Goal: Register for event/course

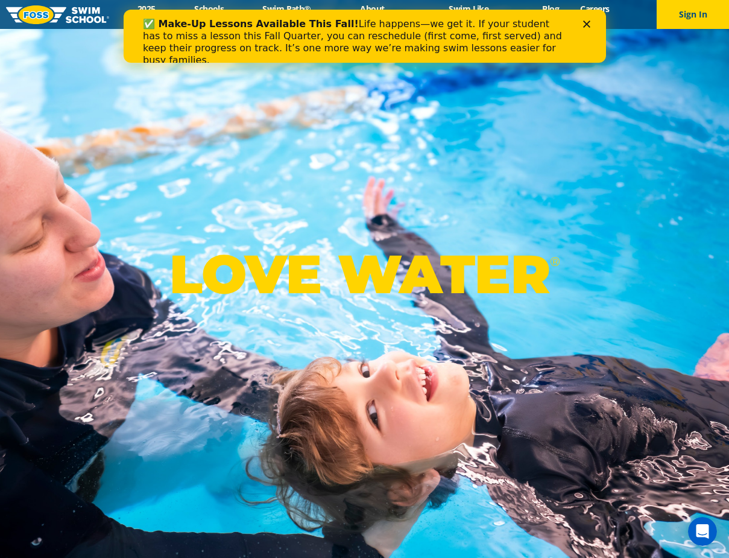
click at [585, 23] on polygon "Close" at bounding box center [585, 23] width 7 height 7
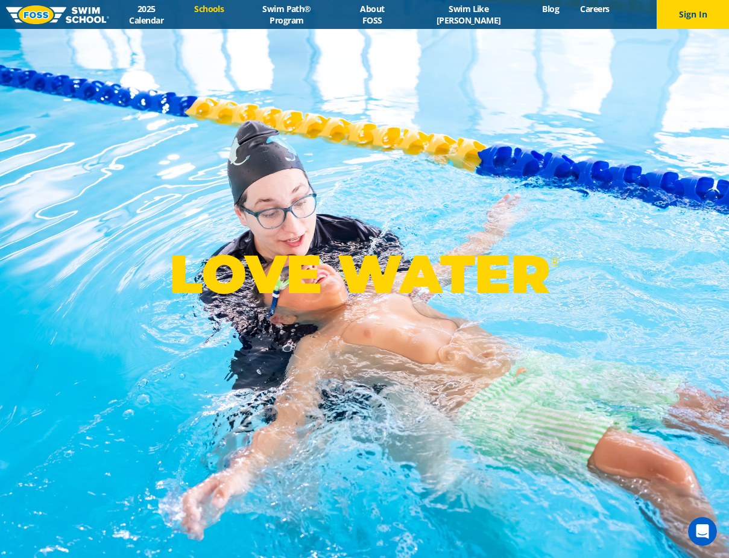
click at [218, 14] on link "Schools" at bounding box center [209, 8] width 51 height 11
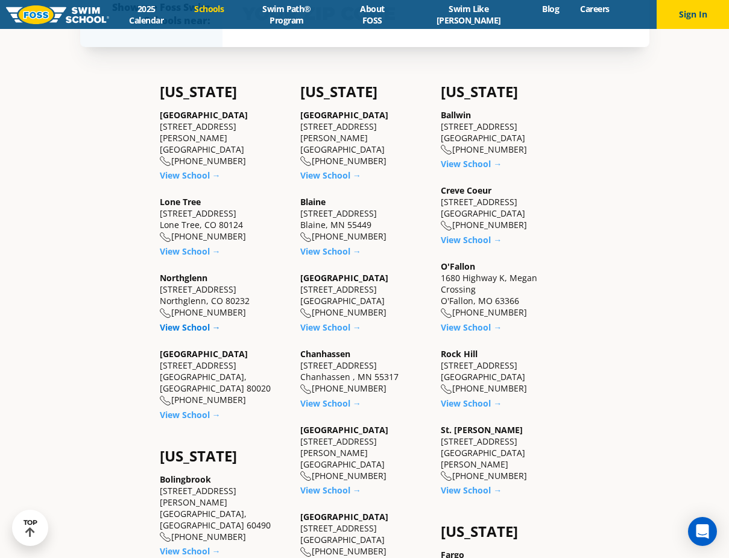
scroll to position [362, 0]
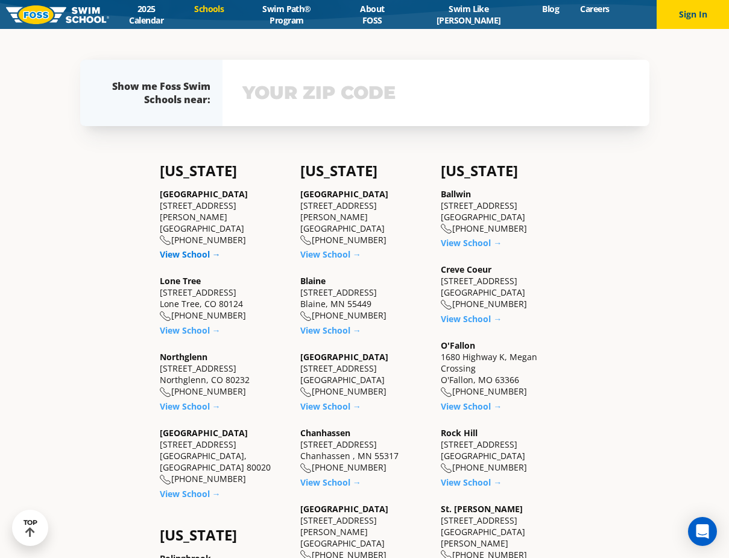
click at [189, 248] on link "View School →" at bounding box center [190, 253] width 61 height 11
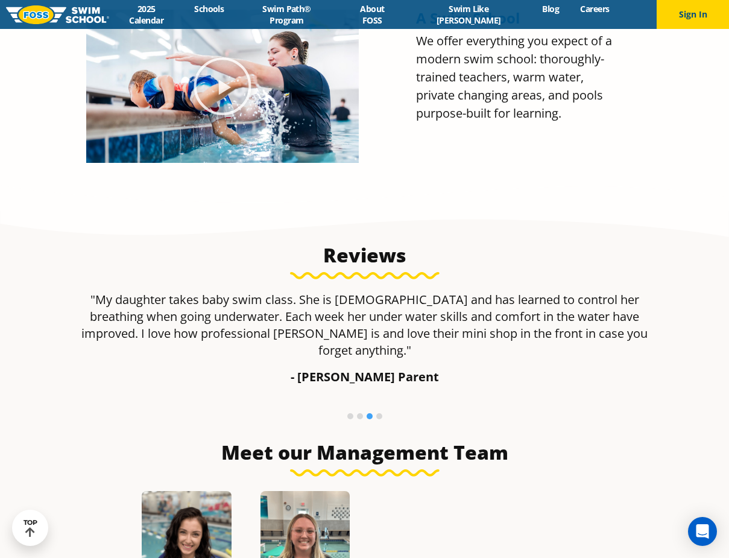
scroll to position [784, 0]
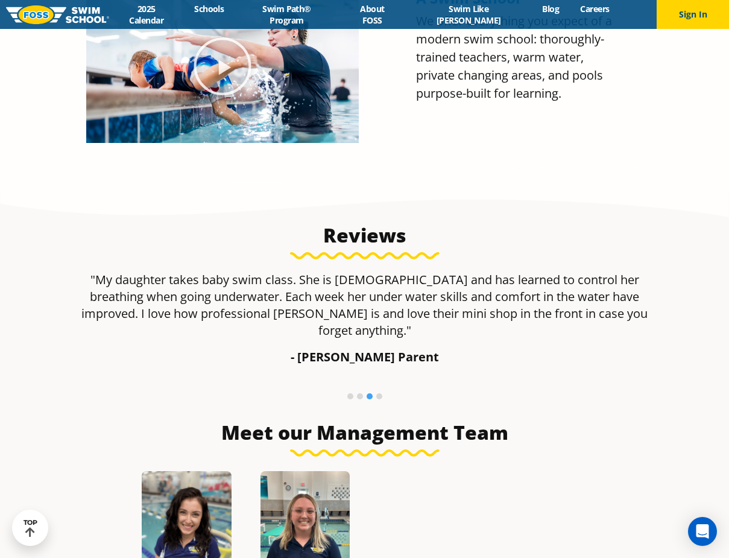
click at [379, 393] on li at bounding box center [379, 396] width 6 height 6
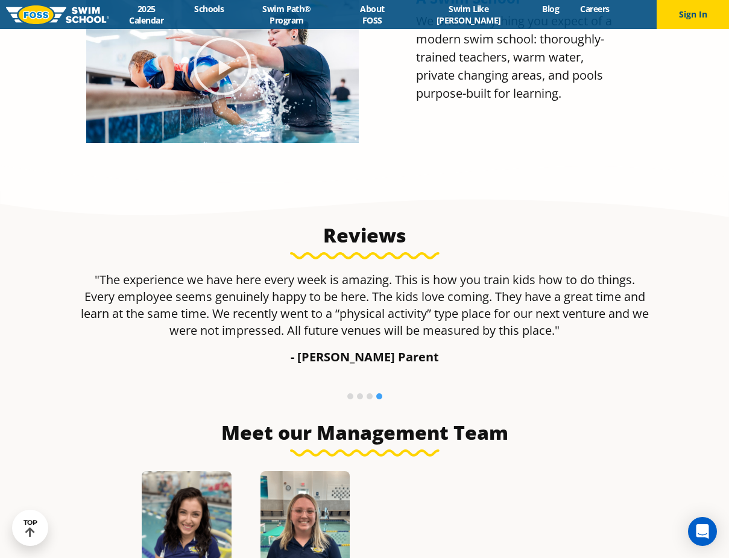
click at [348, 393] on li at bounding box center [350, 396] width 6 height 6
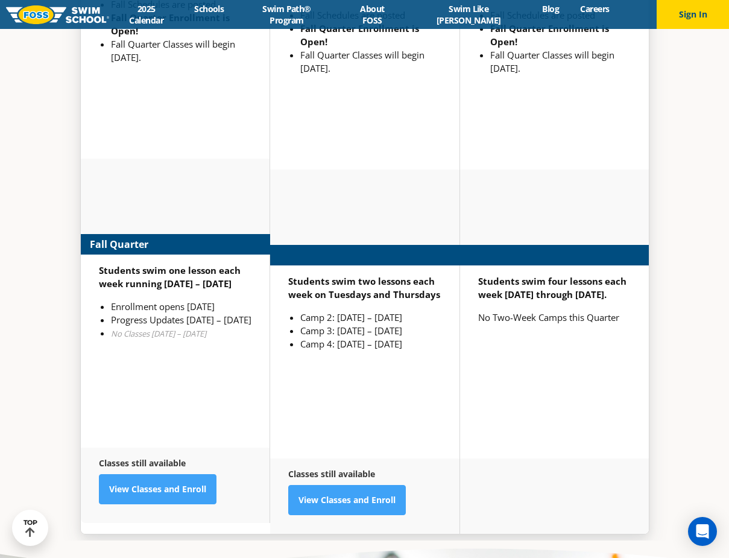
scroll to position [2800, 0]
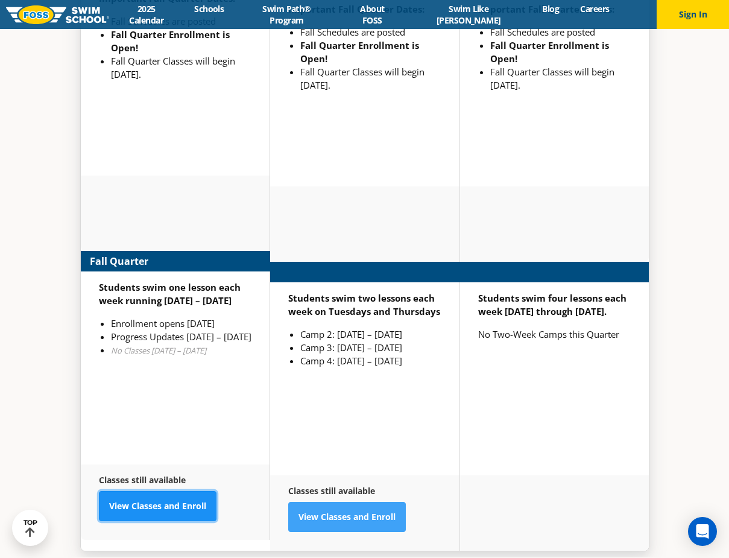
click at [121, 491] on link "View Classes and Enroll" at bounding box center [158, 506] width 118 height 30
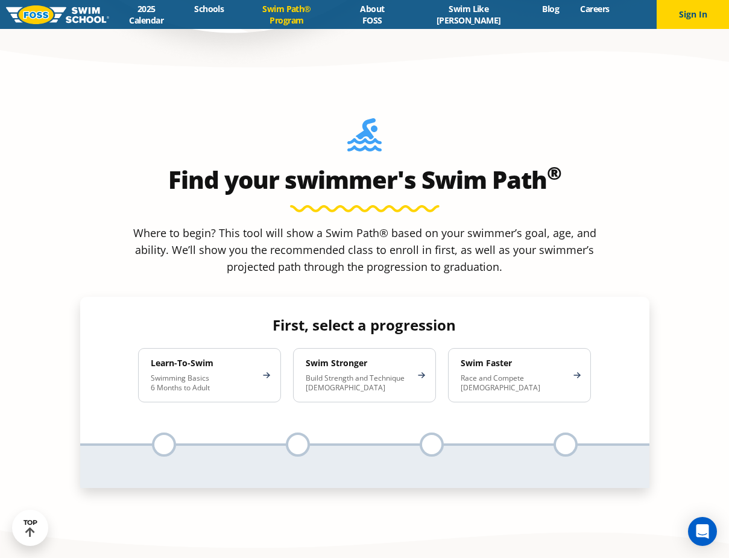
scroll to position [1145, 0]
